Goal: Information Seeking & Learning: Learn about a topic

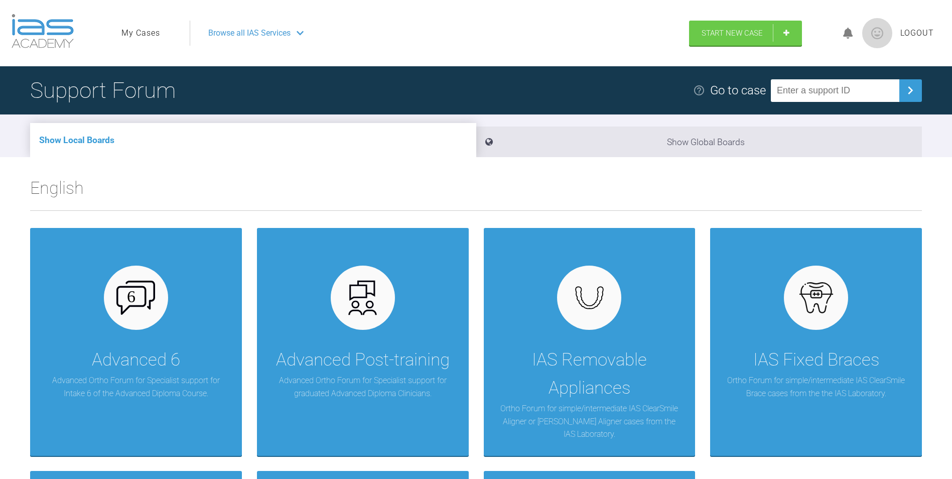
click at [141, 29] on link "My Cases" at bounding box center [140, 33] width 39 height 13
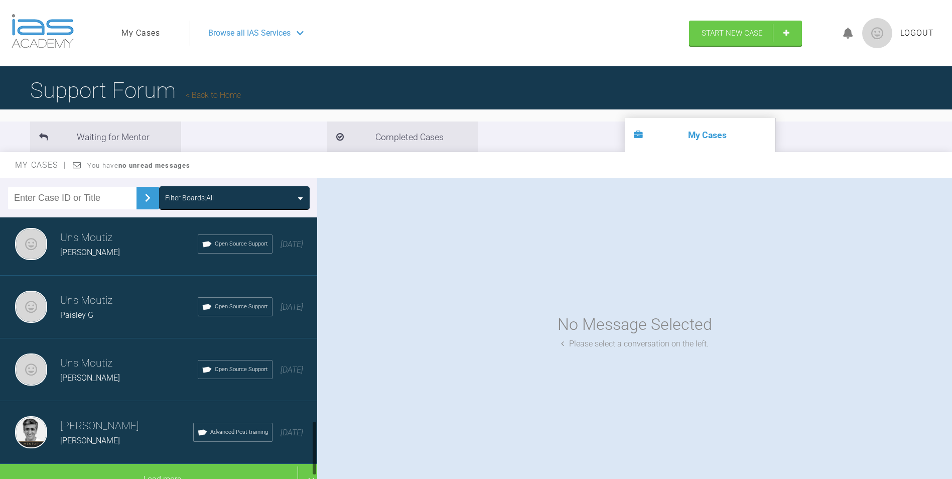
scroll to position [1019, 0]
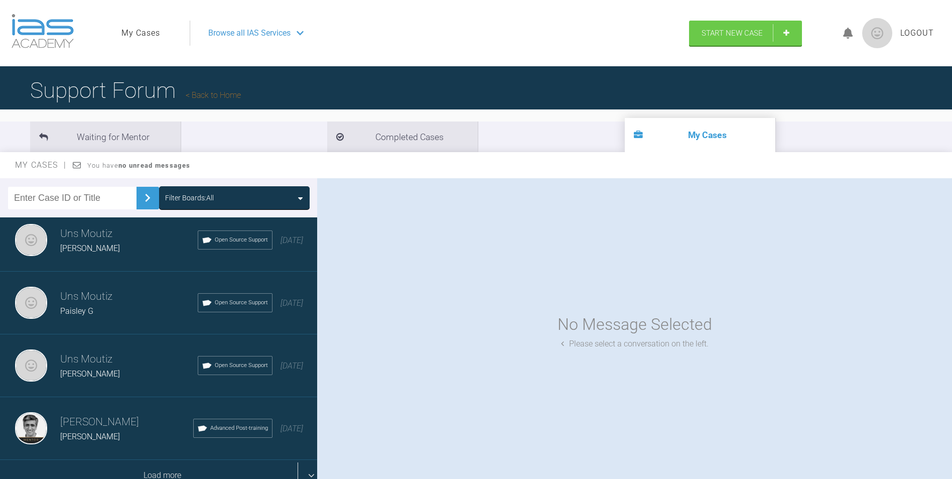
click at [302, 473] on div "Load more" at bounding box center [162, 474] width 325 height 31
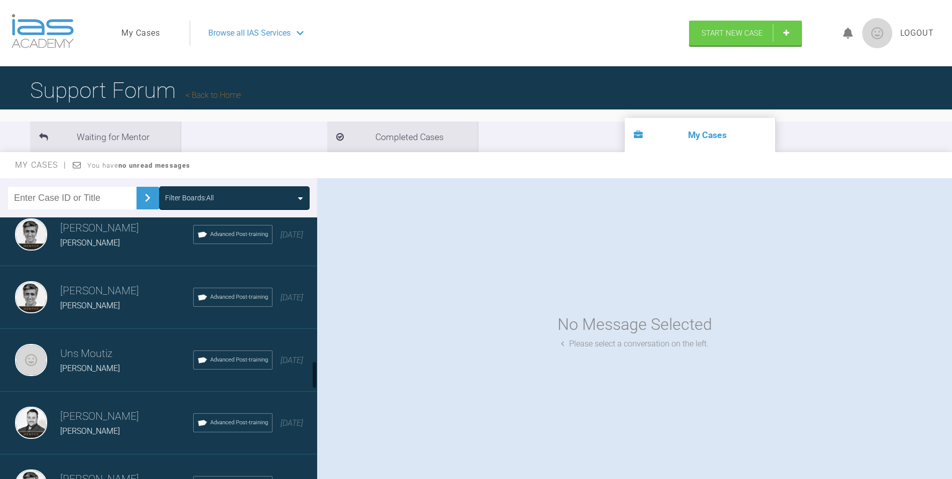
scroll to position [1370, 0]
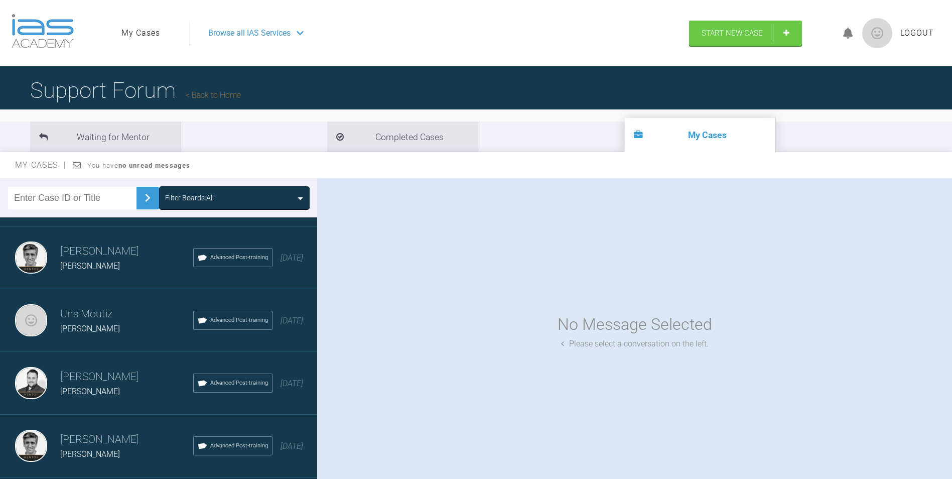
click at [115, 344] on div "Uns Moutiz [PERSON_NAME] Advanced Post-training [DATE]" at bounding box center [162, 320] width 325 height 63
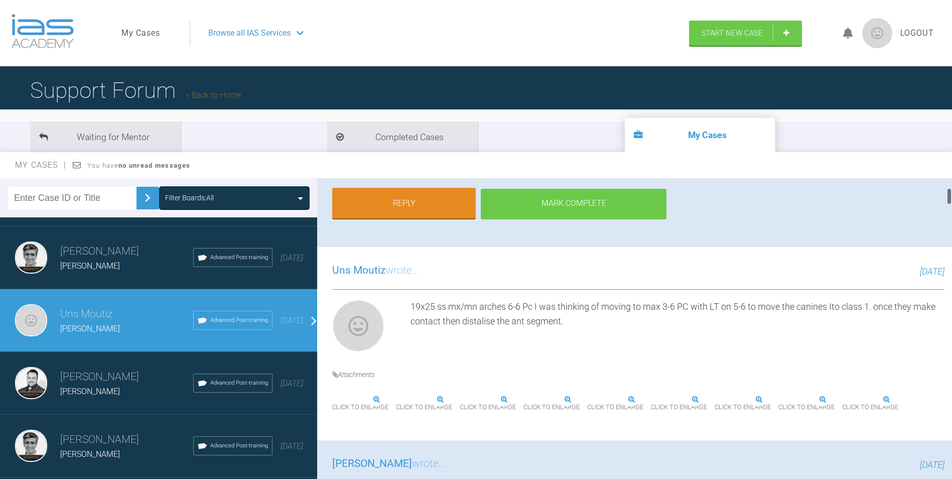
scroll to position [201, 0]
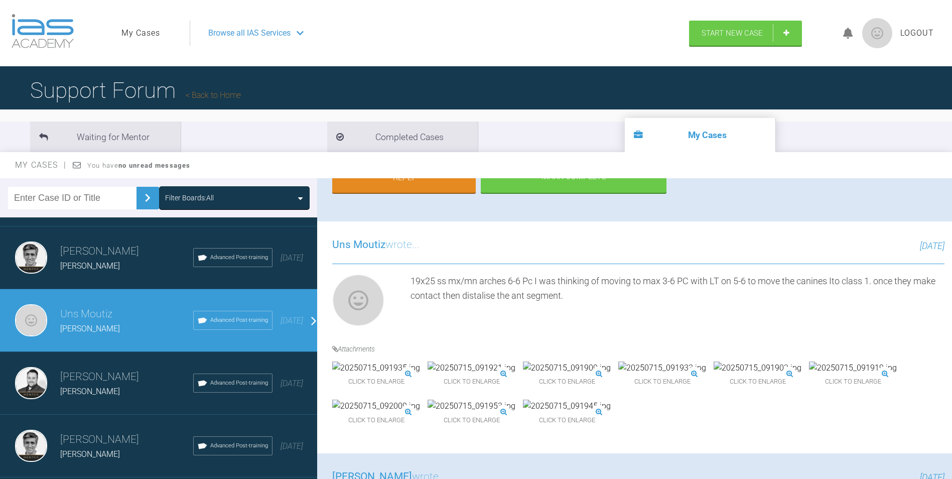
click at [420, 412] on img at bounding box center [376, 405] width 88 height 13
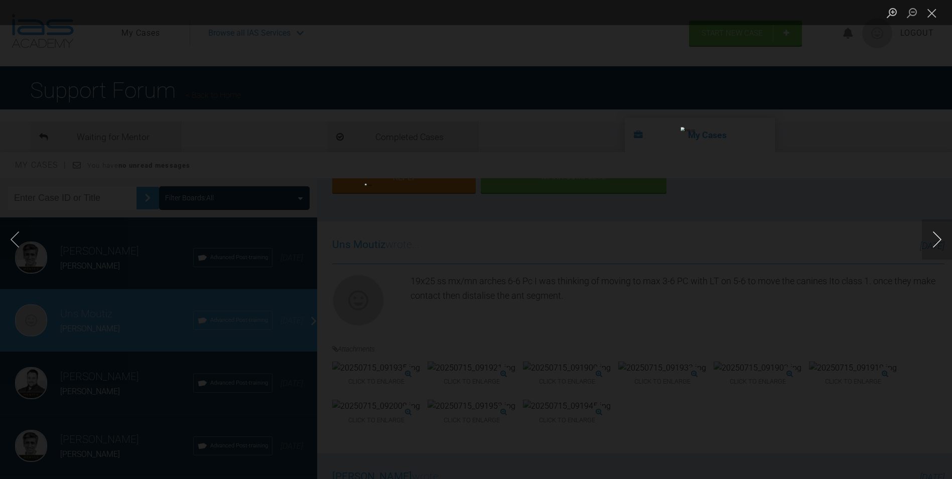
click at [937, 242] on button "Next image" at bounding box center [936, 239] width 30 height 40
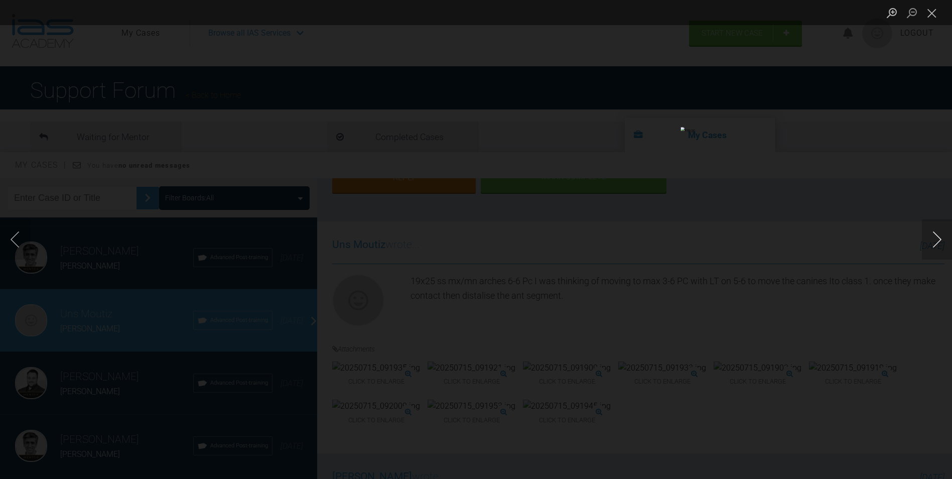
click at [937, 242] on button "Next image" at bounding box center [936, 239] width 30 height 40
click at [937, 16] on button "Close lightbox" at bounding box center [931, 13] width 20 height 18
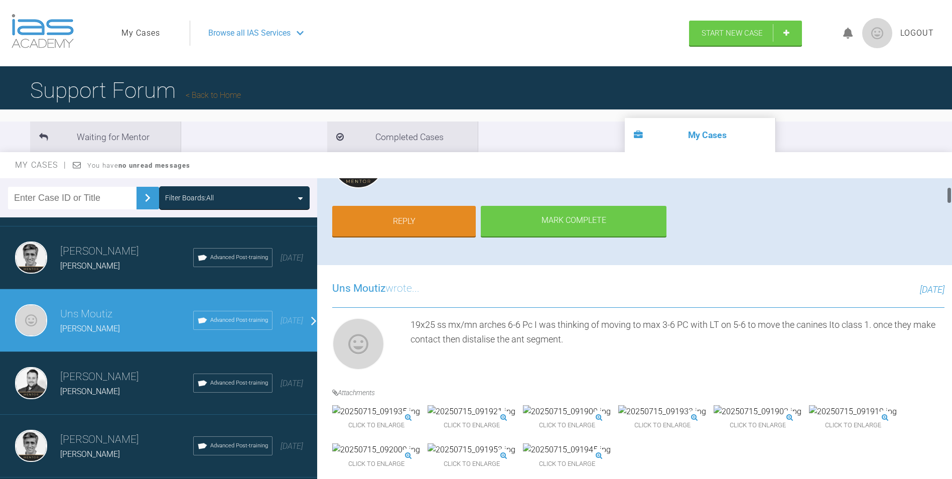
scroll to position [150, 0]
